Goal: Task Accomplishment & Management: Complete application form

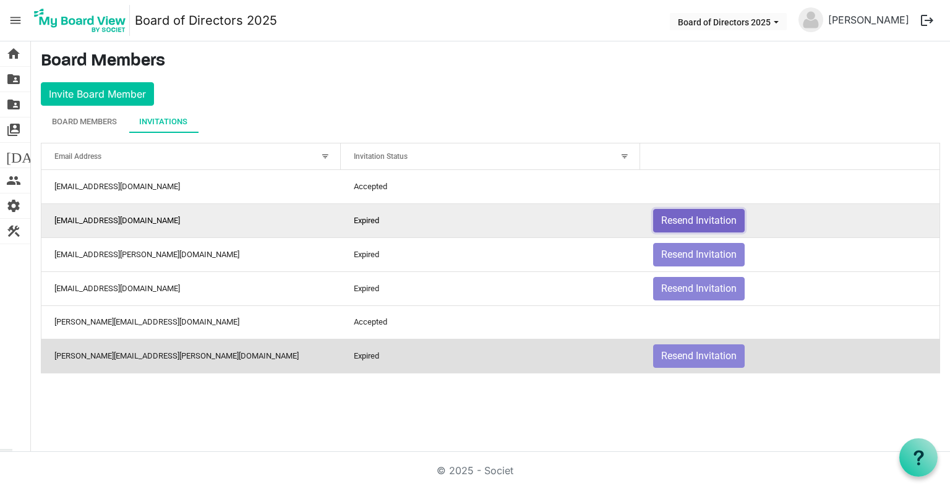
click at [673, 217] on button "Resend Invitation" at bounding box center [699, 221] width 92 height 24
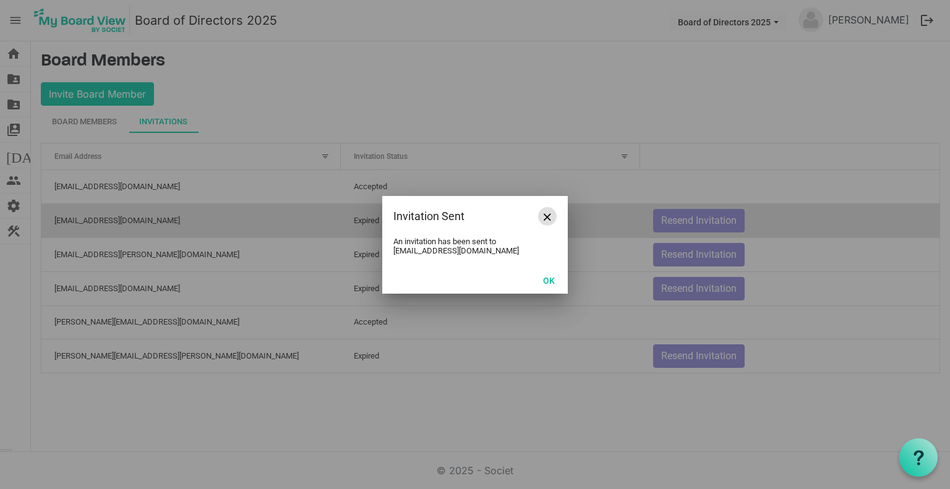
click at [546, 213] on span "Close" at bounding box center [547, 216] width 7 height 7
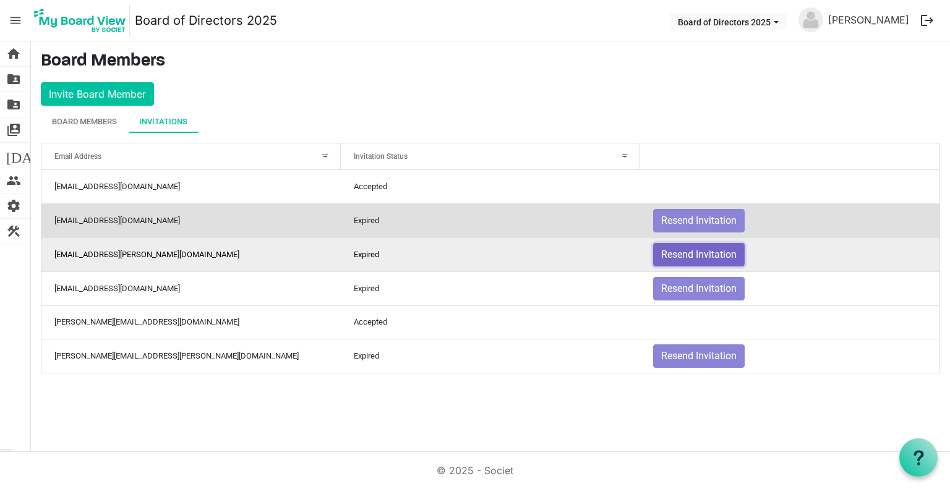
click at [691, 252] on button "Resend Invitation" at bounding box center [699, 255] width 92 height 24
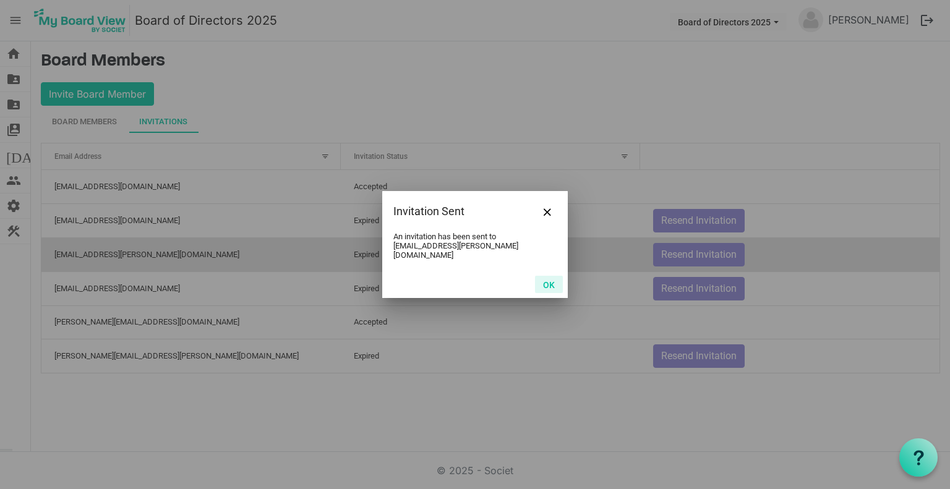
click at [544, 277] on button "OK" at bounding box center [549, 284] width 28 height 17
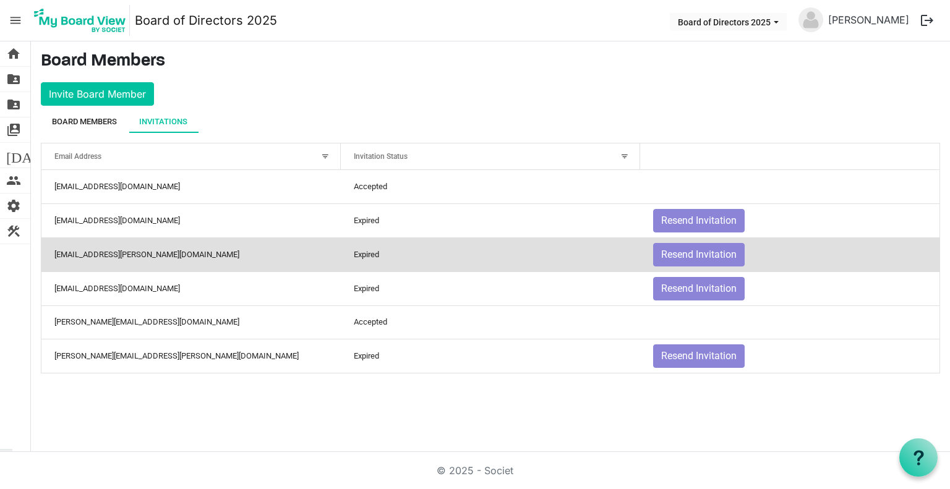
click at [100, 123] on div "Board Members" at bounding box center [84, 122] width 65 height 12
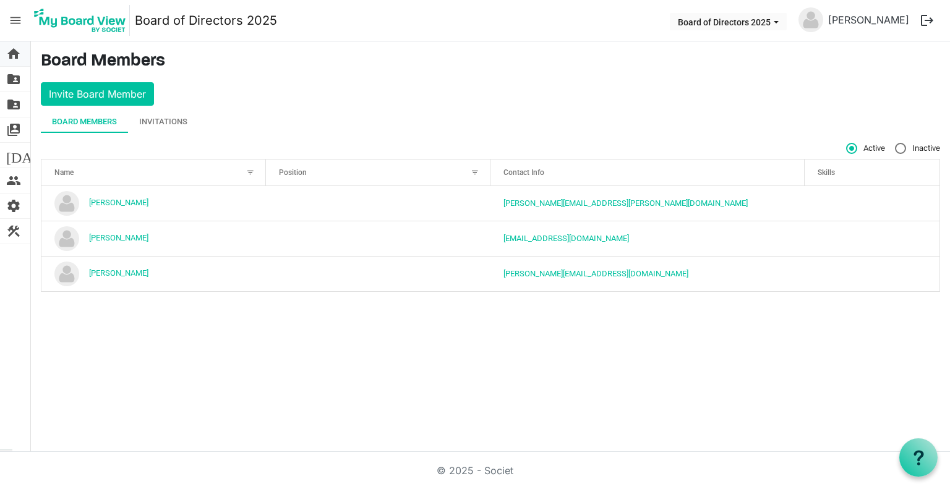
click at [15, 52] on span "home" at bounding box center [13, 53] width 15 height 25
click at [13, 104] on span "folder_shared" at bounding box center [13, 104] width 15 height 25
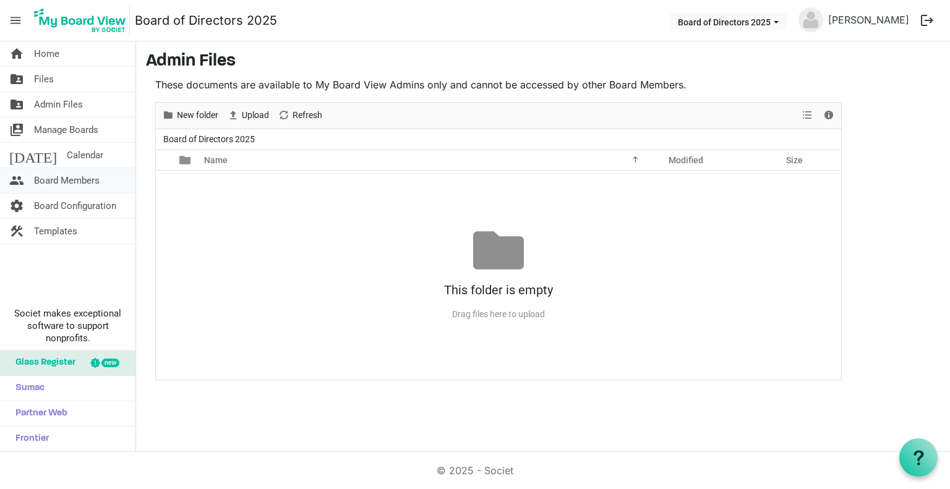
click at [77, 183] on span "Board Members" at bounding box center [67, 180] width 66 height 25
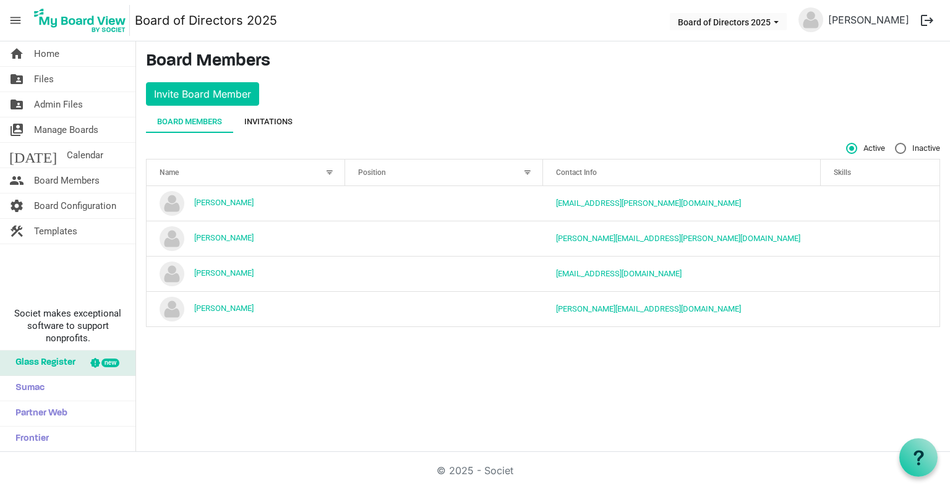
click at [273, 126] on div "Invitations" at bounding box center [268, 122] width 48 height 12
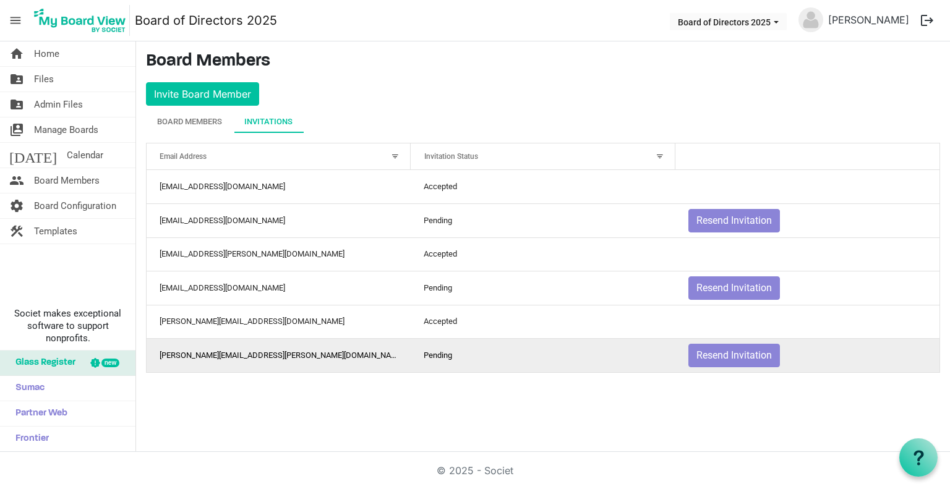
click at [298, 358] on td "kim.morris@rockvalleycu.org" at bounding box center [279, 355] width 264 height 34
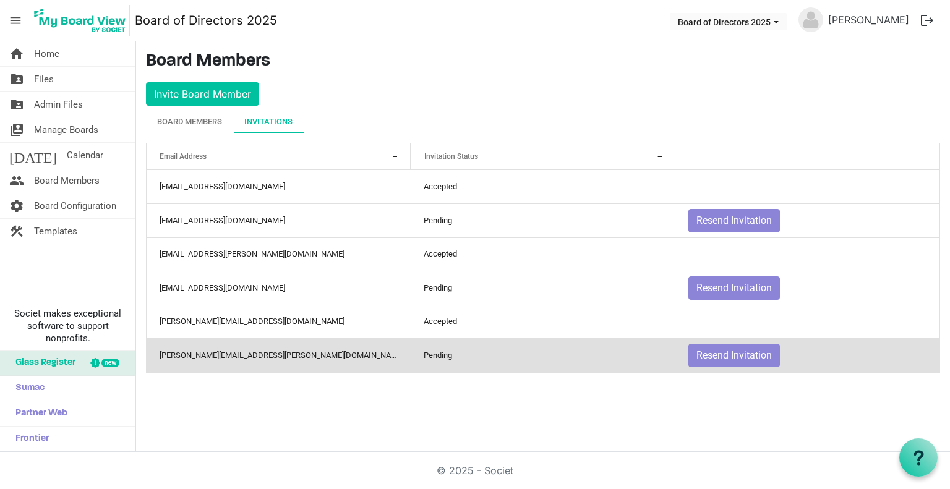
click at [298, 358] on td "kim.morris@rockvalleycu.org" at bounding box center [279, 355] width 264 height 34
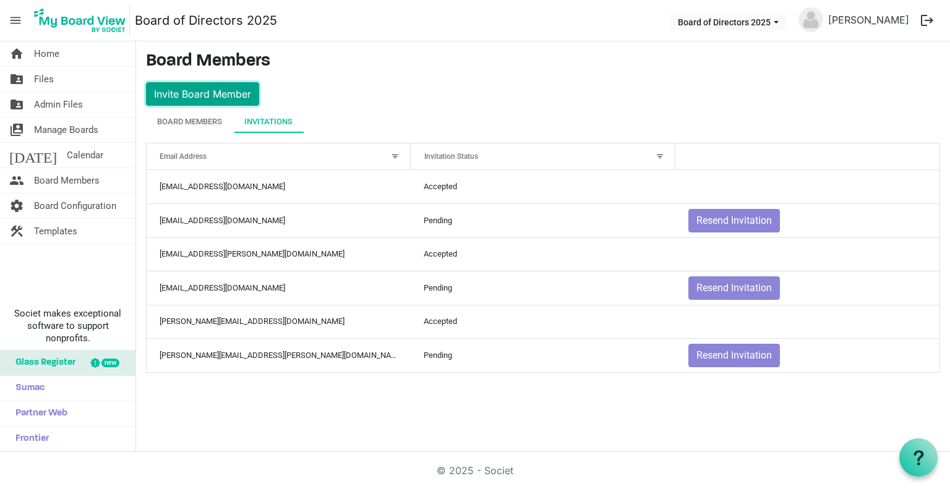
drag, startPoint x: 350, startPoint y: 356, endPoint x: 228, endPoint y: 97, distance: 286.2
click at [228, 97] on button "Invite Board Member" at bounding box center [202, 94] width 113 height 24
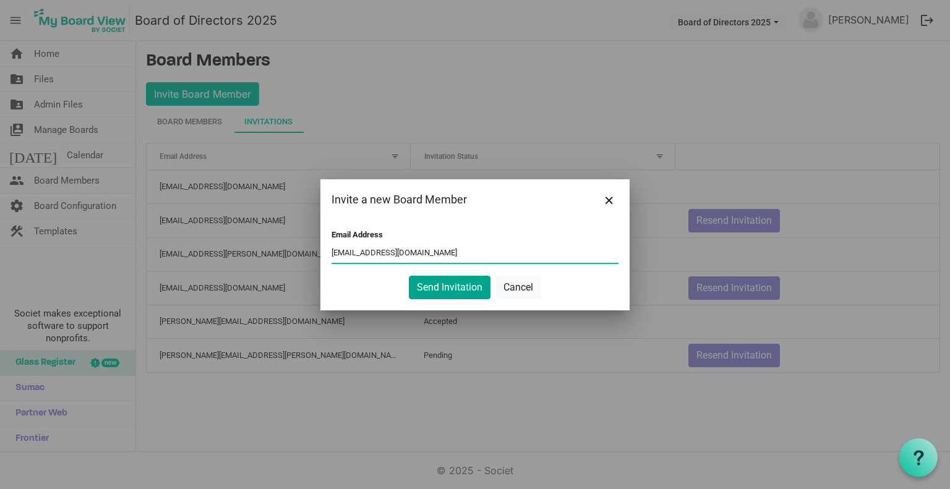
type input "kmorris@rockvalleycu.org"
click at [465, 280] on button "Send Invitation" at bounding box center [450, 288] width 82 height 24
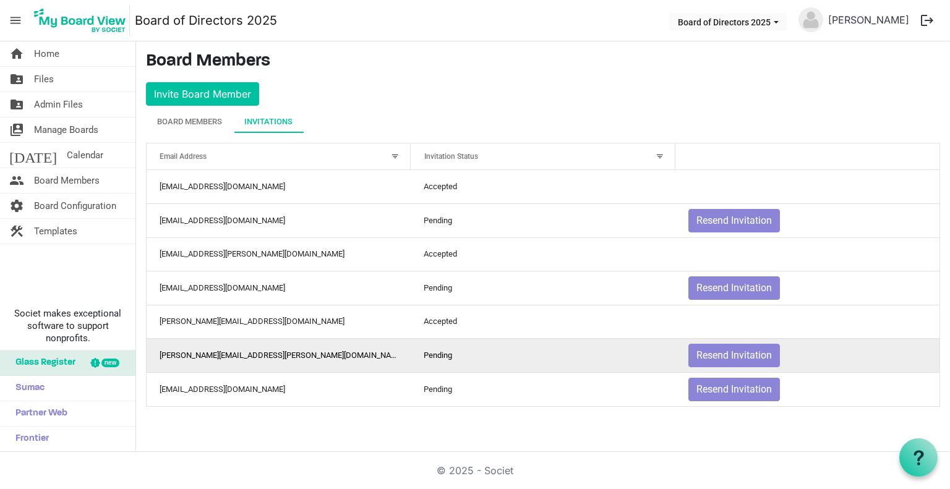
click at [258, 358] on td "kim.morris@rockvalleycu.org" at bounding box center [279, 355] width 264 height 34
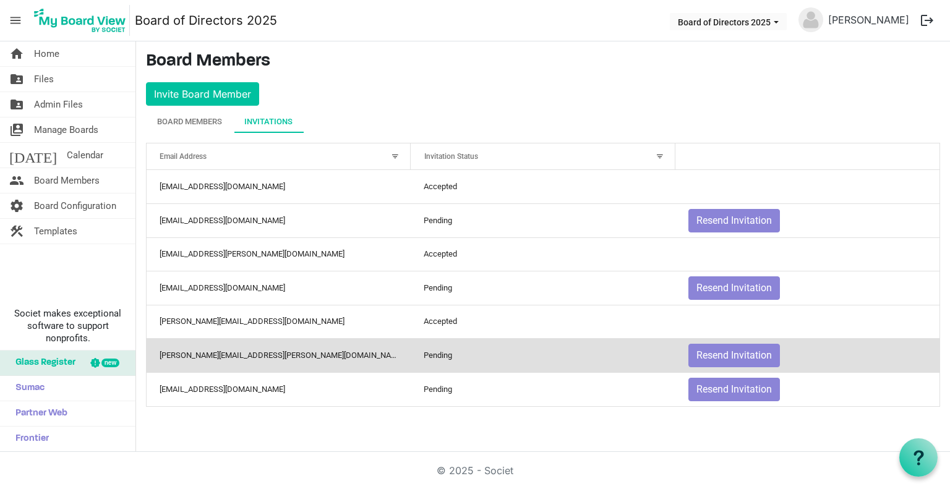
click at [258, 358] on td "kim.morris@rockvalleycu.org" at bounding box center [279, 355] width 264 height 34
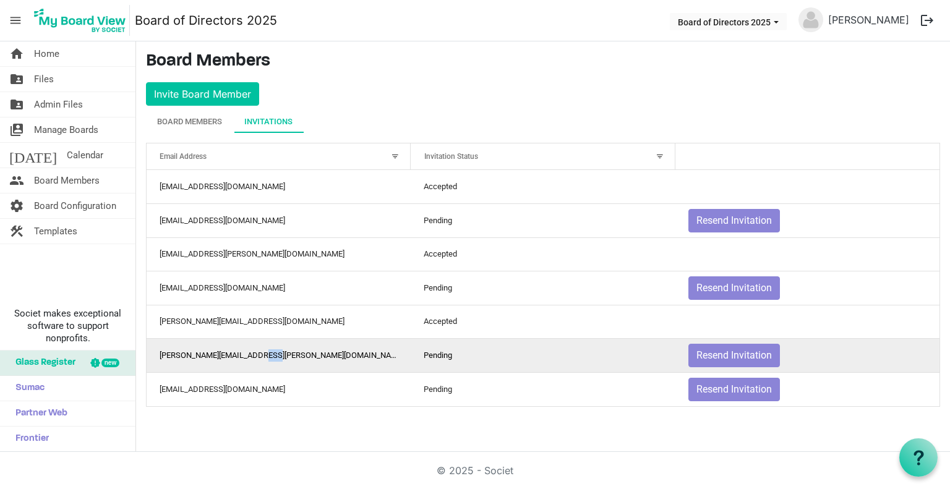
click at [258, 358] on td "kim.morris@rockvalleycu.org" at bounding box center [279, 355] width 264 height 34
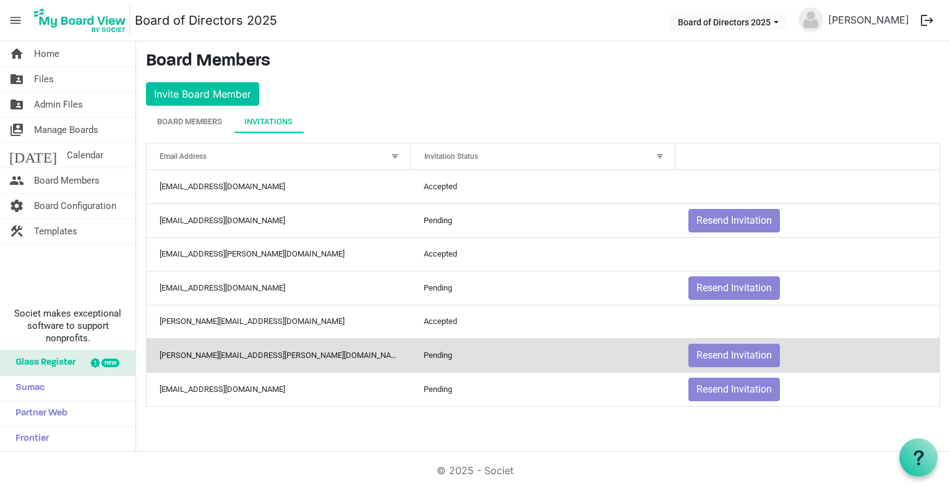
click at [931, 353] on td "Resend Invitation" at bounding box center [808, 355] width 264 height 34
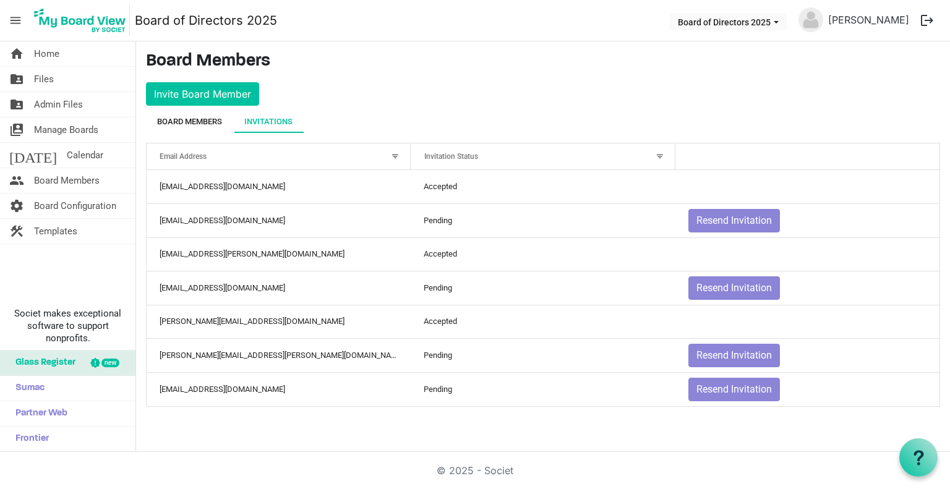
click at [205, 120] on div "Board Members" at bounding box center [189, 122] width 65 height 12
